Goal: Complete application form

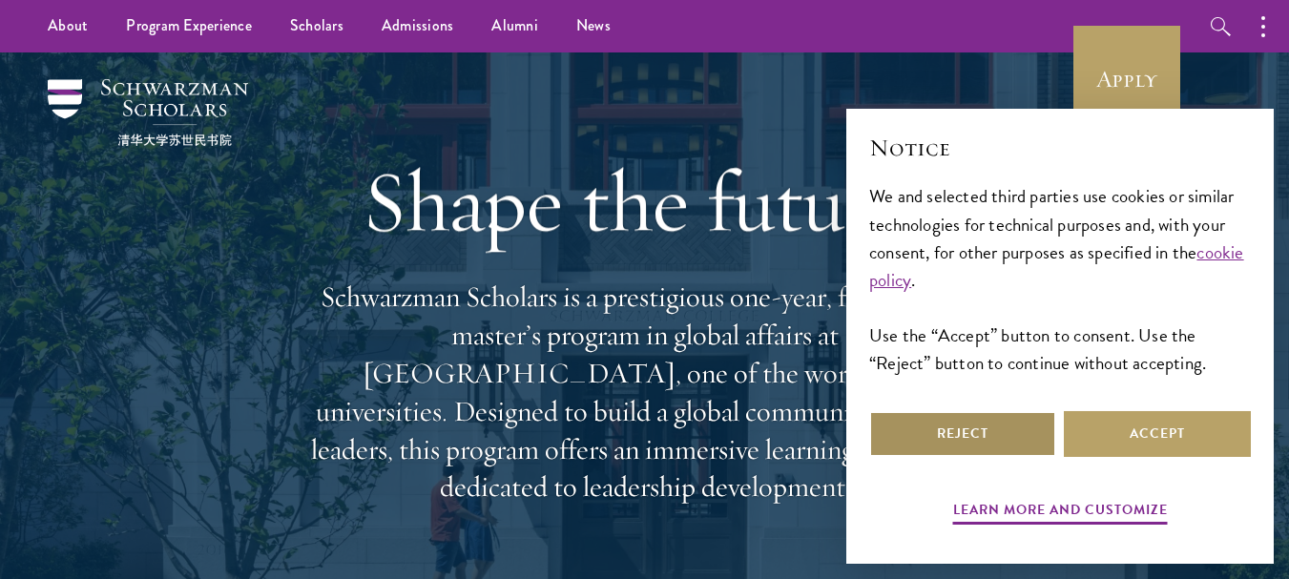
click at [948, 425] on button "Reject" at bounding box center [962, 434] width 187 height 46
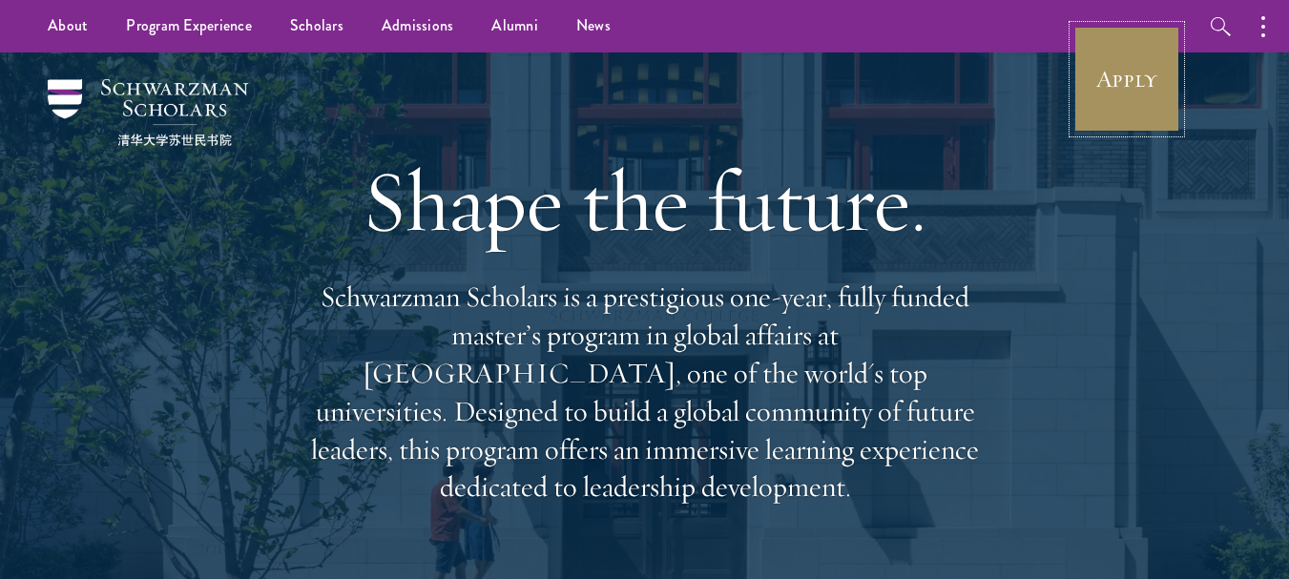
click at [1120, 104] on link "Apply" at bounding box center [1127, 79] width 107 height 107
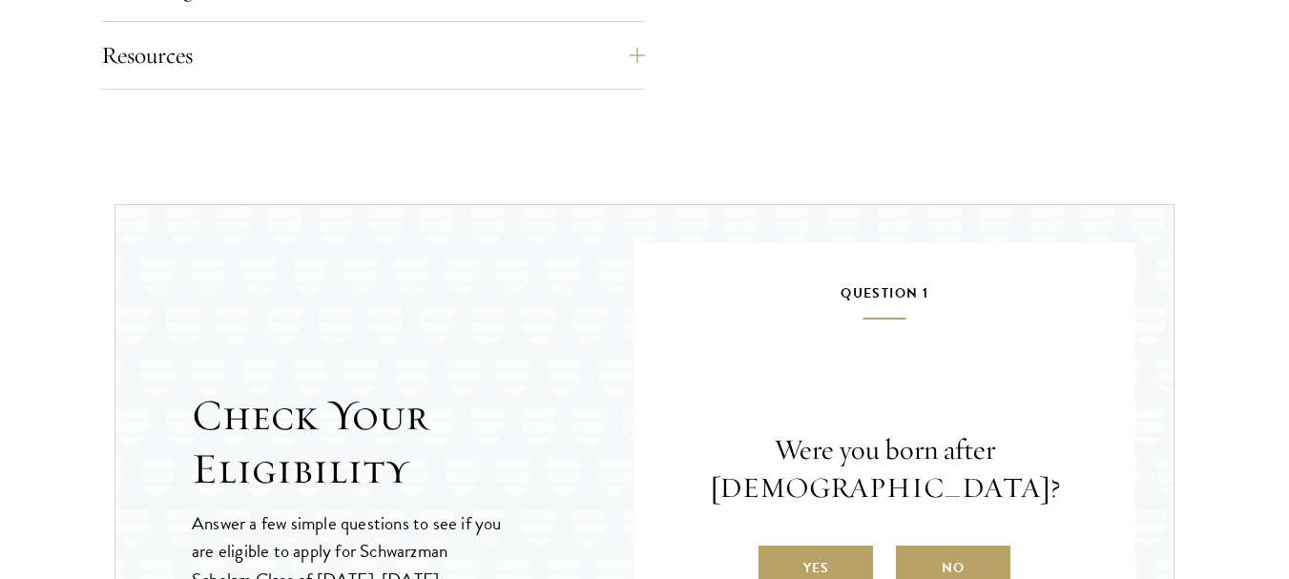
scroll to position [2195, 0]
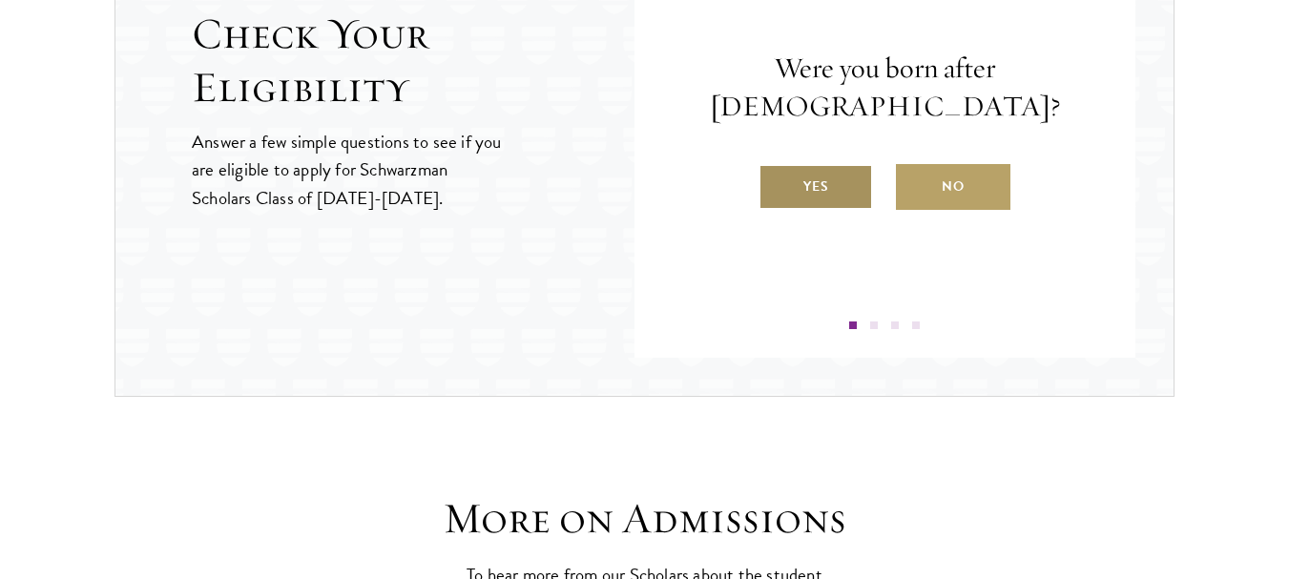
click at [856, 202] on label "Yes" at bounding box center [816, 187] width 115 height 46
click at [776, 183] on input "Yes" at bounding box center [767, 174] width 17 height 17
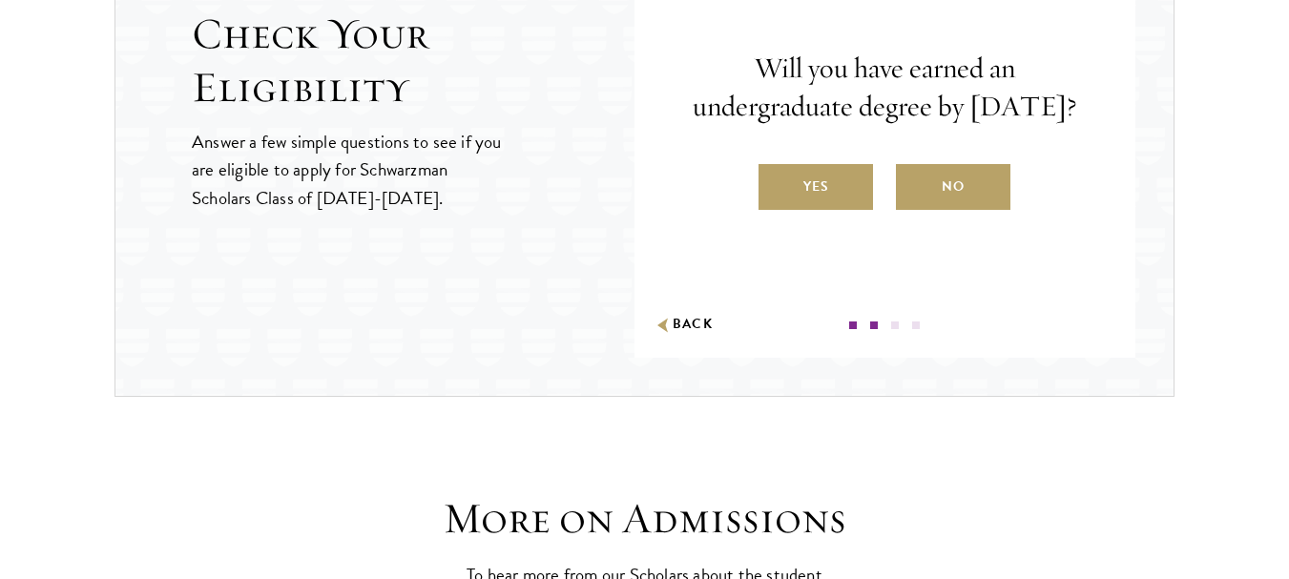
click at [856, 202] on label "Yes" at bounding box center [816, 187] width 115 height 46
click at [776, 183] on input "Yes" at bounding box center [767, 174] width 17 height 17
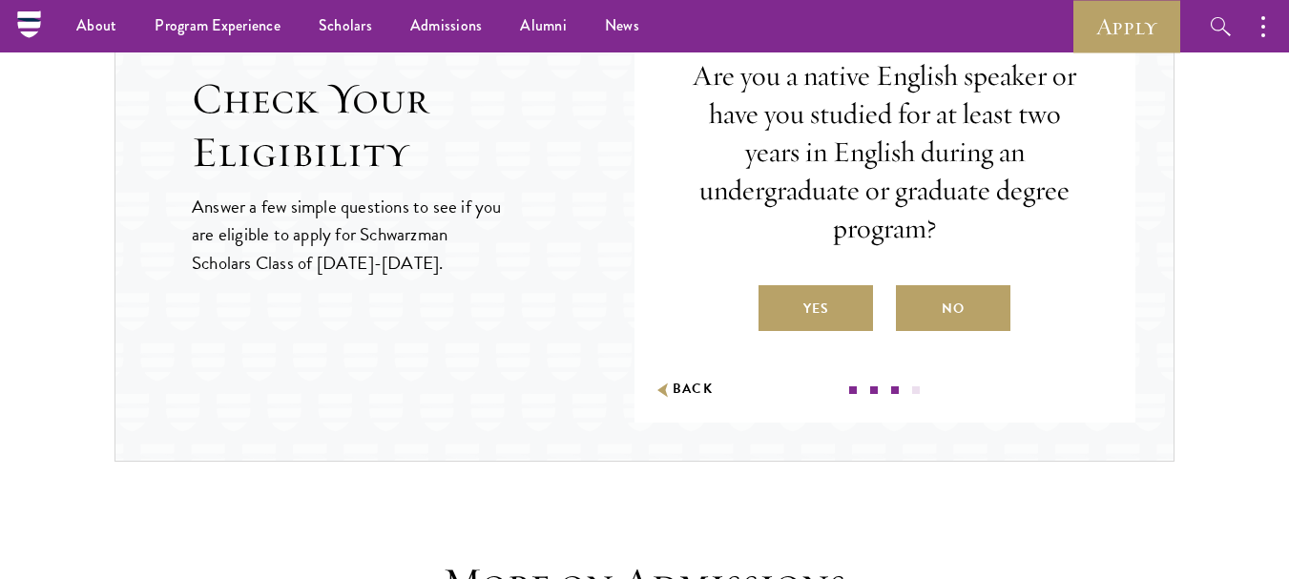
scroll to position [2100, 0]
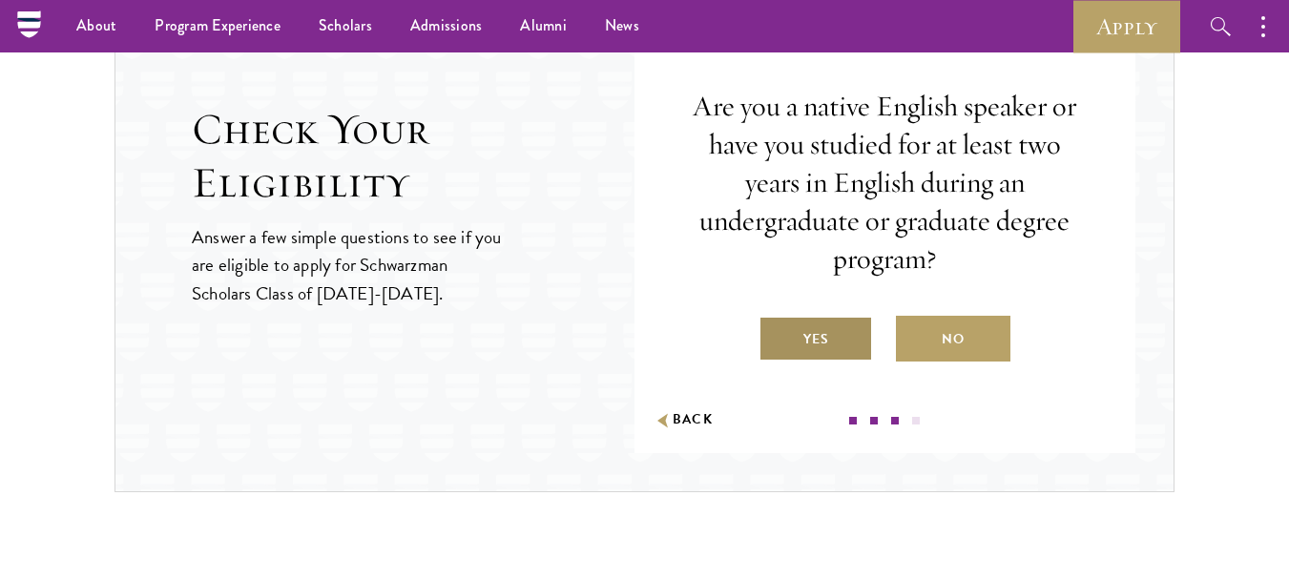
click at [832, 345] on label "Yes" at bounding box center [816, 339] width 115 height 46
click at [776, 336] on input "Yes" at bounding box center [767, 327] width 17 height 17
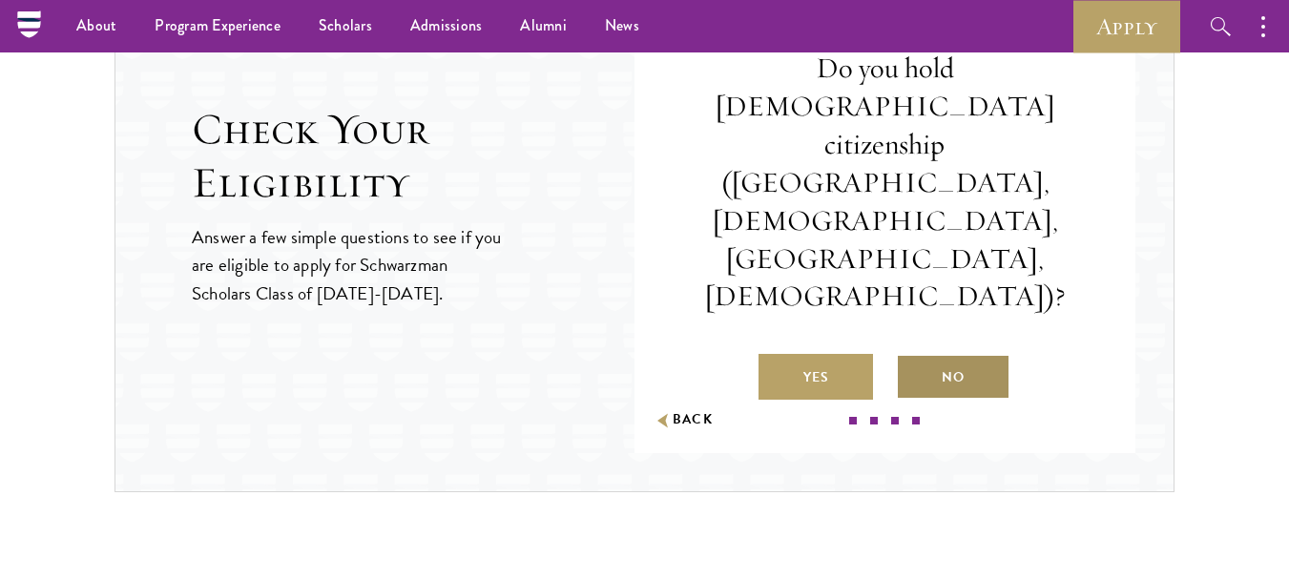
click at [922, 354] on label "No" at bounding box center [953, 377] width 115 height 46
click at [913, 357] on input "No" at bounding box center [904, 365] width 17 height 17
